Goal: Find specific page/section: Find specific page/section

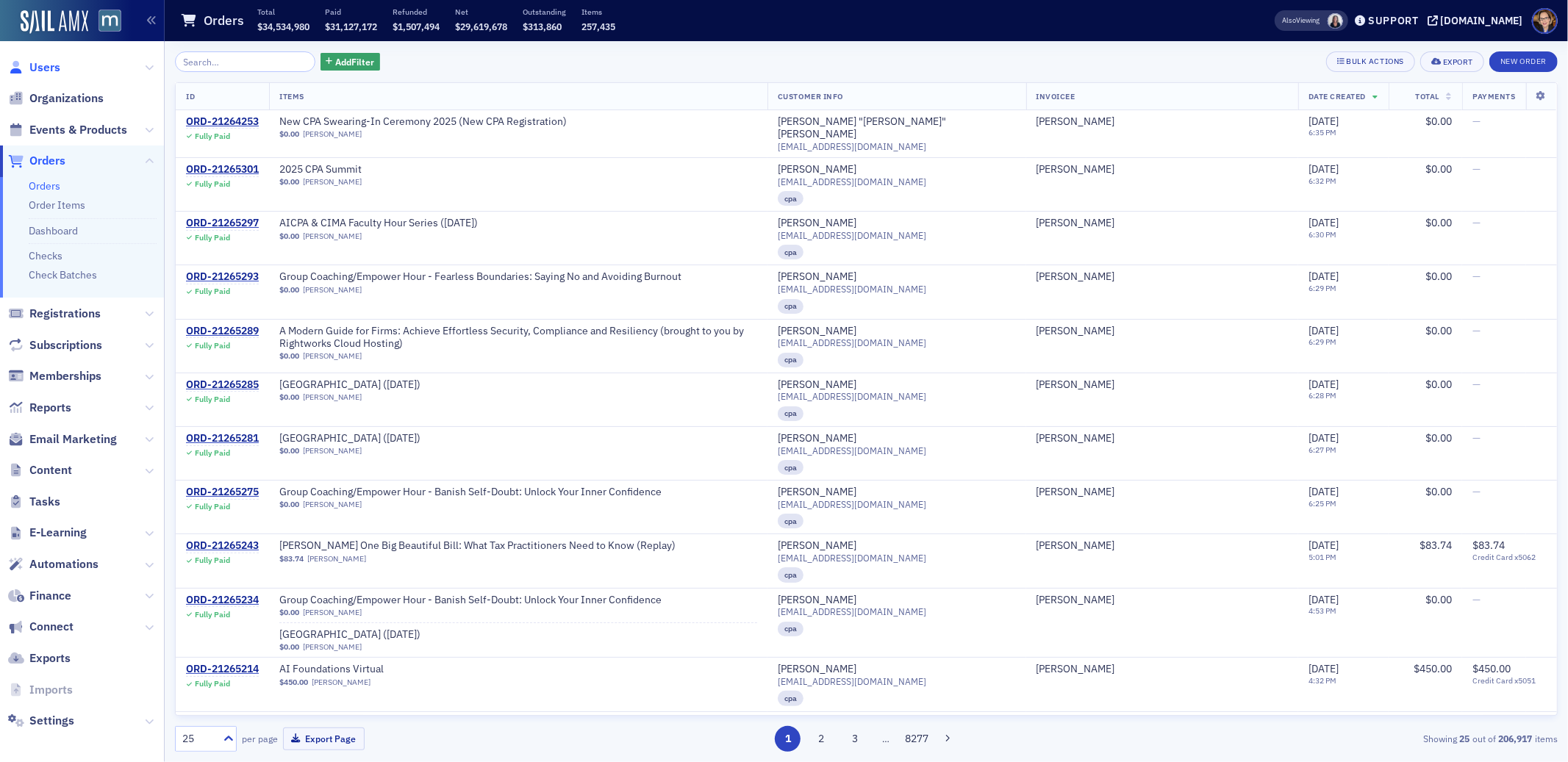
click at [38, 64] on span "Users" at bounding box center [44, 68] width 31 height 16
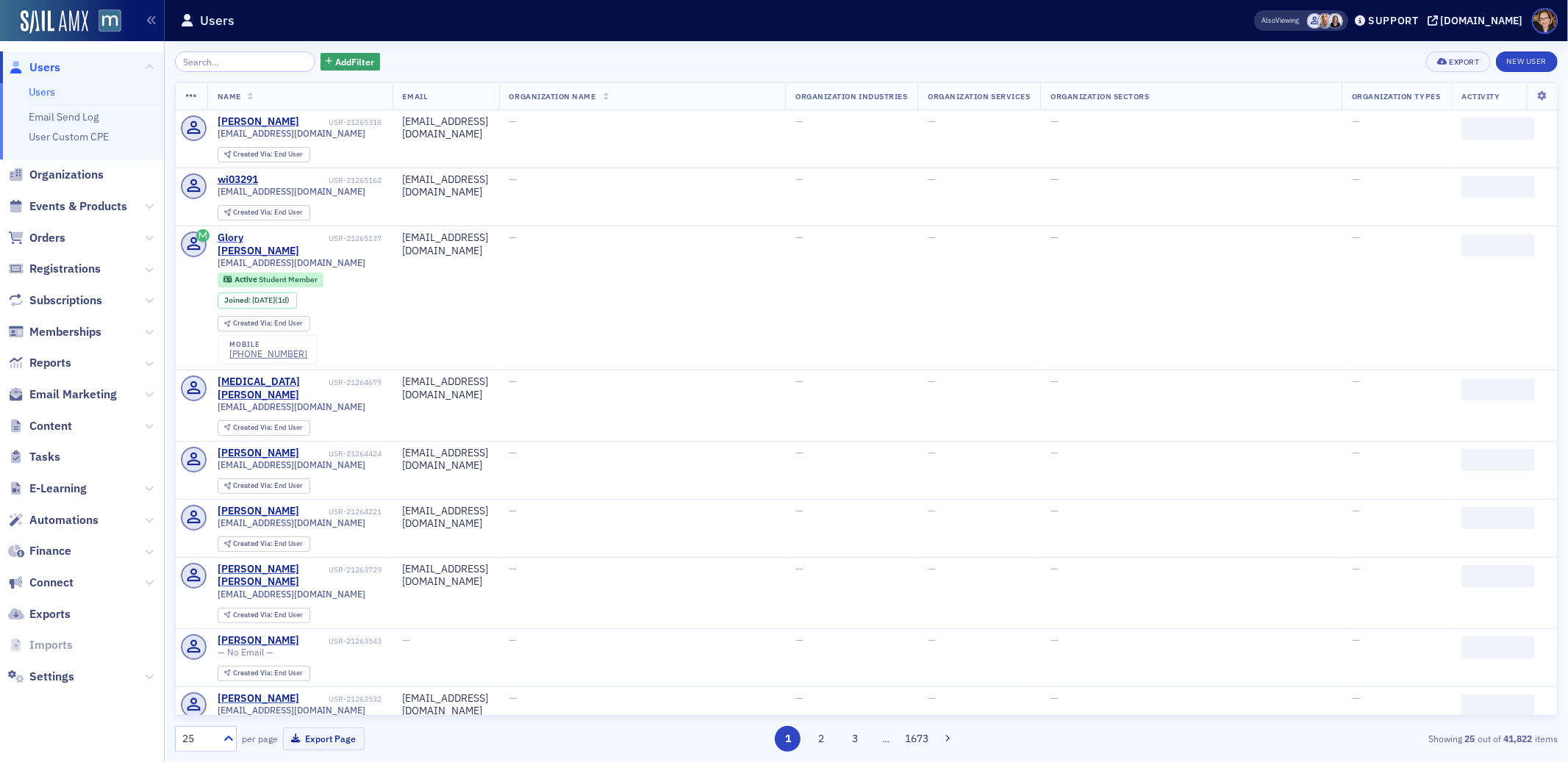
click at [201, 63] on input "search" at bounding box center [245, 62] width 141 height 21
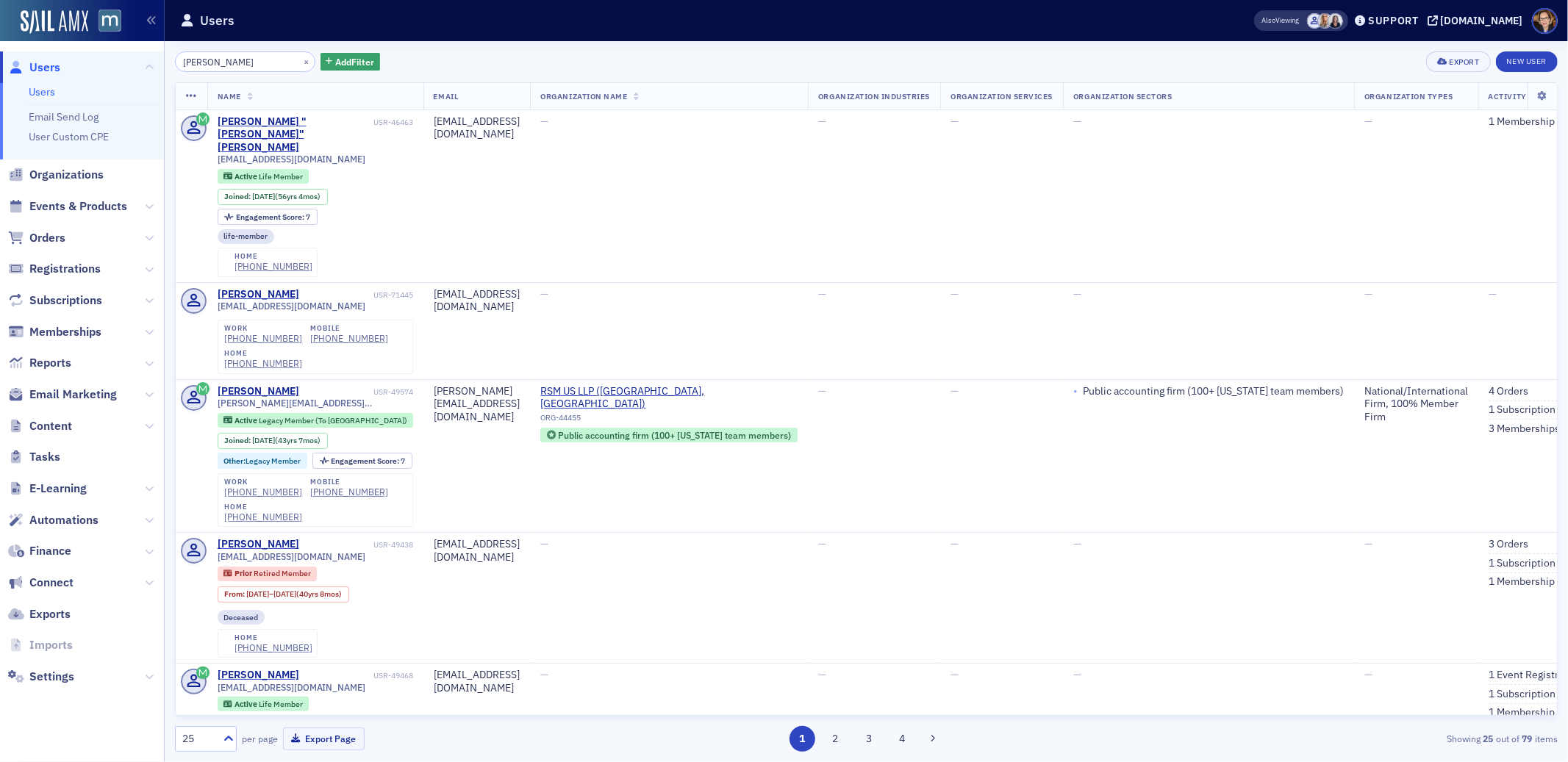
type input "[PERSON_NAME]"
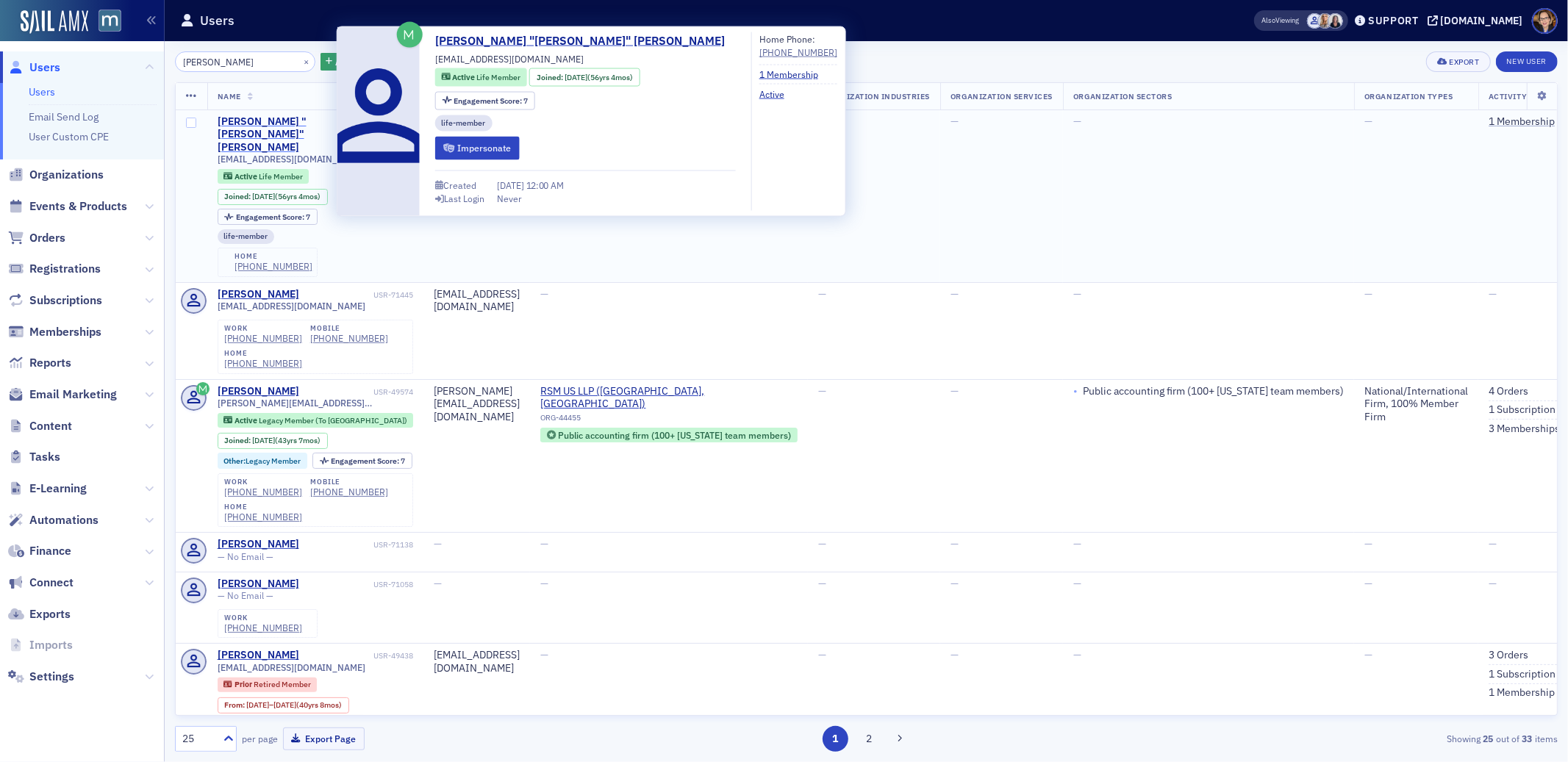
click at [293, 121] on div "[PERSON_NAME] "[PERSON_NAME]" [PERSON_NAME]" at bounding box center [294, 134] width 153 height 39
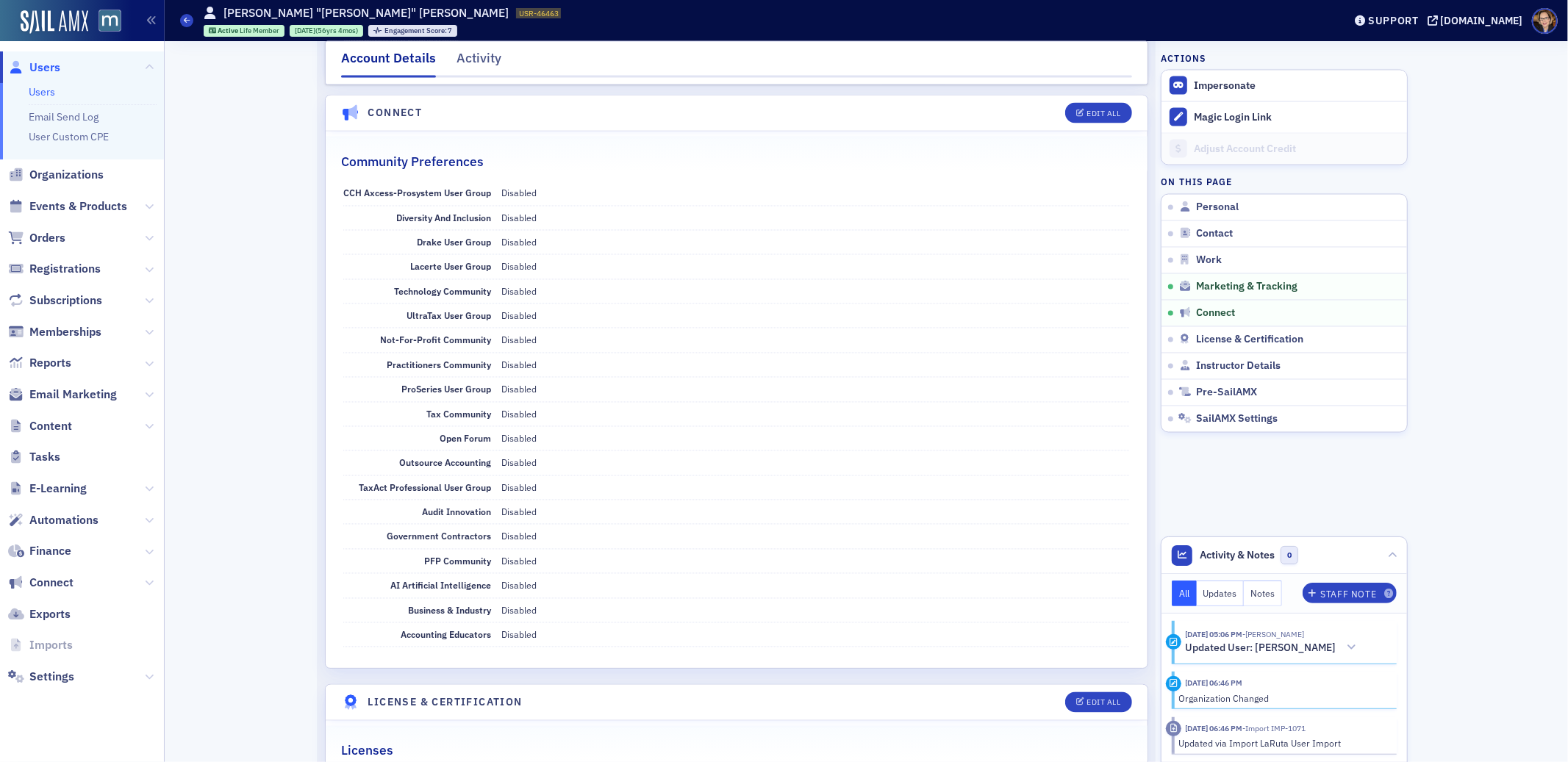
scroll to position [2217, 0]
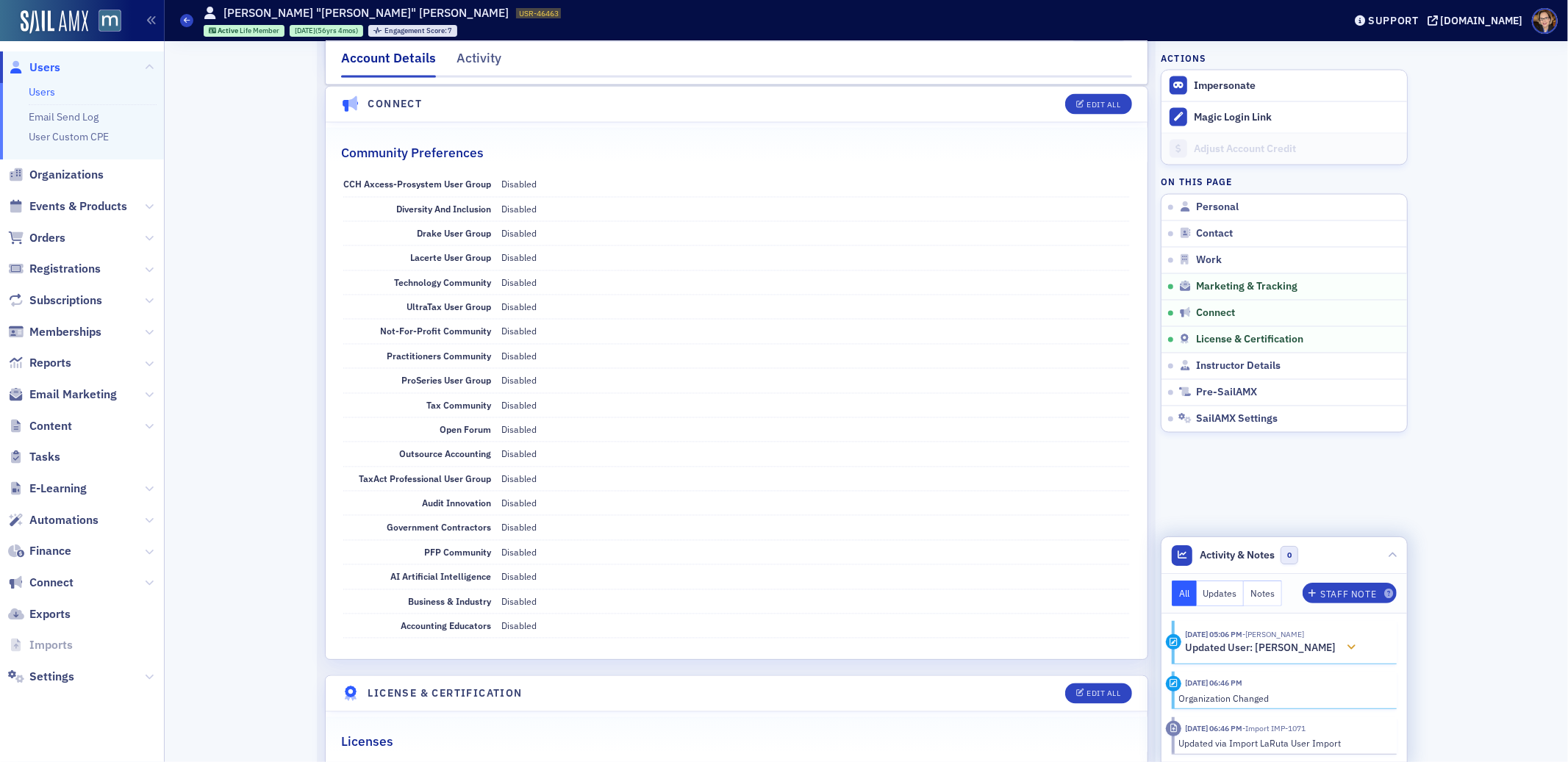
click at [1347, 647] on icon at bounding box center [1351, 648] width 9 height 10
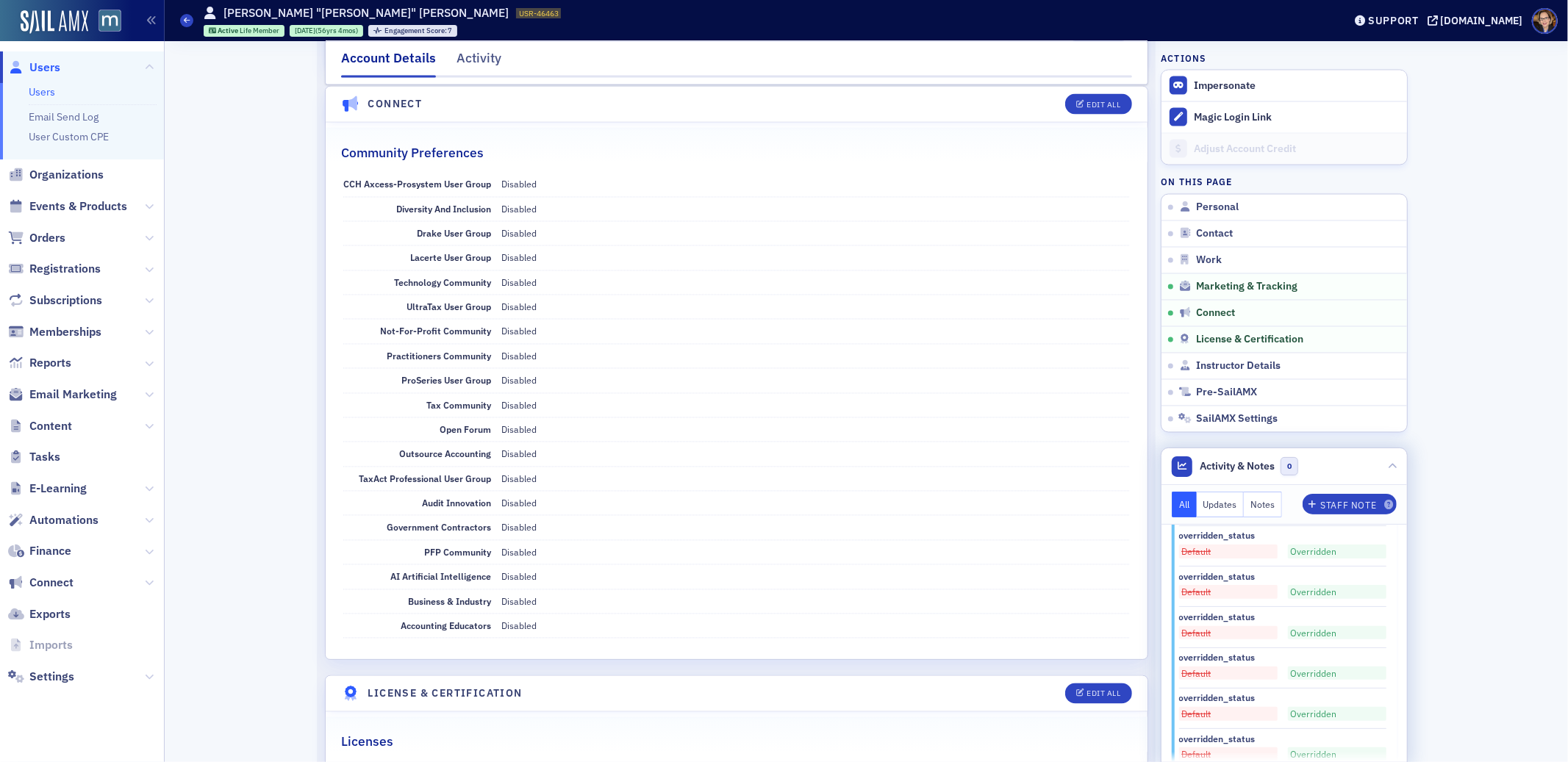
scroll to position [0, 0]
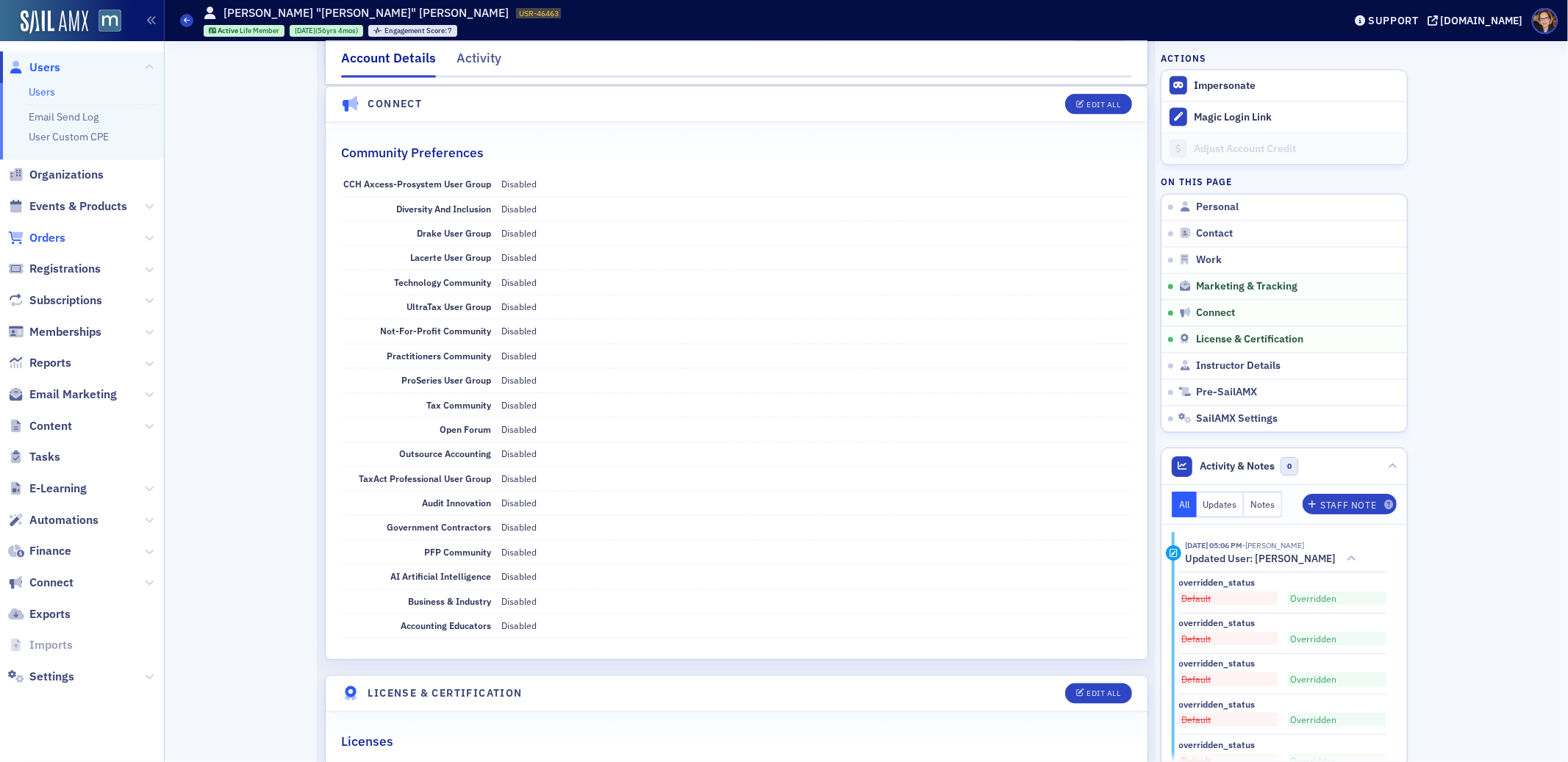
click at [62, 238] on span "Orders" at bounding box center [47, 238] width 36 height 16
